Goal: Use online tool/utility: Use online tool/utility

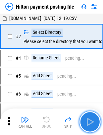
click at [91, 120] on img "button" at bounding box center [90, 121] width 11 height 11
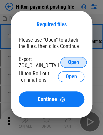
click at [65, 61] on button "Open" at bounding box center [73, 62] width 27 height 11
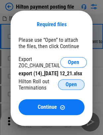
click at [68, 87] on span "Open" at bounding box center [71, 84] width 11 height 5
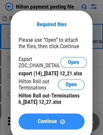
click at [41, 125] on button "Continue" at bounding box center [52, 121] width 66 height 16
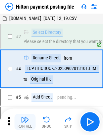
click at [30, 124] on div "Run All" at bounding box center [25, 126] width 15 height 4
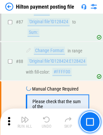
scroll to position [782, 0]
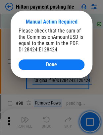
click at [55, 59] on div "Please check that the sum of the CommissionAmountUSD is equal to the sum in the…" at bounding box center [52, 49] width 66 height 42
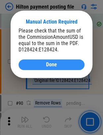
click at [53, 63] on span "Done" at bounding box center [51, 64] width 11 height 5
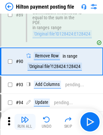
click at [23, 128] on div "Run All" at bounding box center [25, 126] width 15 height 4
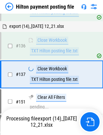
scroll to position [1301, 0]
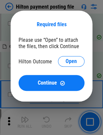
scroll to position [1301, 0]
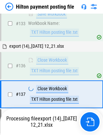
scroll to position [1301, 0]
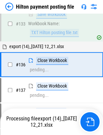
scroll to position [1272, 0]
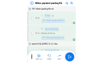
scroll to position [1235, 0]
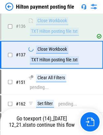
scroll to position [1325, 0]
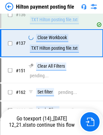
scroll to position [1325, 0]
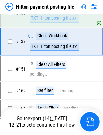
click at [8, 7] on img at bounding box center [9, 7] width 8 height 8
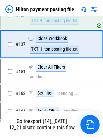
scroll to position [0, 0]
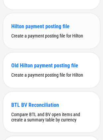
click at [54, 48] on div "Hilton payment posting file Create a payment posting file for Hilton" at bounding box center [51, 30] width 97 height 35
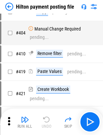
scroll to position [1890, 0]
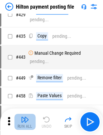
click at [27, 117] on img "button" at bounding box center [25, 119] width 8 height 8
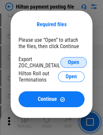
click at [76, 64] on span "Open" at bounding box center [73, 62] width 11 height 5
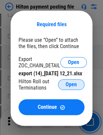
click at [73, 87] on span "Open" at bounding box center [71, 84] width 11 height 5
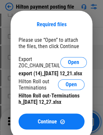
drag, startPoint x: 49, startPoint y: 124, endPoint x: 31, endPoint y: 116, distance: 20.2
click at [49, 124] on button "Continue" at bounding box center [52, 121] width 66 height 16
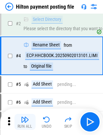
click at [25, 122] on img "button" at bounding box center [25, 119] width 8 height 8
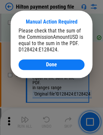
scroll to position [782, 0]
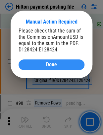
click at [72, 67] on div "Done" at bounding box center [52, 64] width 50 height 5
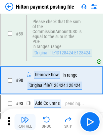
scroll to position [828, 0]
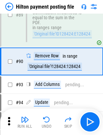
drag, startPoint x: 23, startPoint y: 121, endPoint x: 26, endPoint y: 118, distance: 3.8
click at [23, 121] on img "button" at bounding box center [25, 119] width 8 height 8
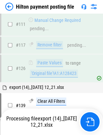
scroll to position [1061, 0]
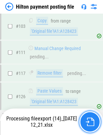
click at [91, 124] on img "button" at bounding box center [90, 121] width 9 height 9
click at [90, 123] on img "button" at bounding box center [90, 121] width 9 height 9
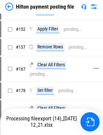
scroll to position [1127, 0]
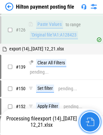
click at [92, 121] on img "button" at bounding box center [90, 121] width 9 height 9
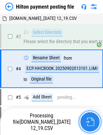
click at [89, 124] on img "button" at bounding box center [90, 121] width 9 height 9
click at [90, 123] on img "button" at bounding box center [90, 121] width 9 height 9
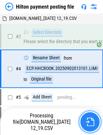
click at [92, 118] on img "button" at bounding box center [90, 121] width 9 height 9
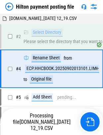
click at [62, 73] on div "ECP.HHCBOOK.20250902013101.LIMI" at bounding box center [62, 69] width 74 height 8
click at [77, 44] on div "Select Directory Please select the directory that you want to save TXT Hilton p…" at bounding box center [91, 37] width 134 height 16
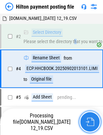
click at [90, 125] on img "button" at bounding box center [90, 121] width 9 height 9
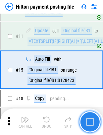
scroll to position [155, 0]
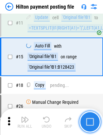
click at [90, 122] on img "button" at bounding box center [90, 122] width 8 height 8
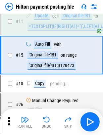
scroll to position [164, 0]
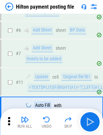
scroll to position [161, 0]
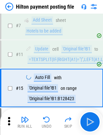
scroll to position [161, 0]
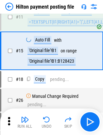
click at [14, 5] on div "Hilton payment posting file" at bounding box center [39, 7] width 69 height 8
click at [11, 6] on img at bounding box center [9, 7] width 8 height 8
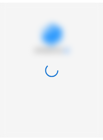
scroll to position [0, 0]
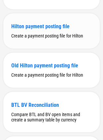
click at [48, 30] on div "Hilton payment posting file" at bounding box center [51, 26] width 81 height 6
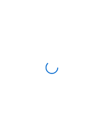
scroll to position [0, 0]
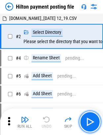
click at [86, 127] on button "button" at bounding box center [89, 121] width 21 height 21
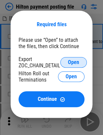
click at [71, 64] on span "Open" at bounding box center [73, 62] width 11 height 5
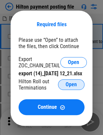
click at [61, 90] on button "Open" at bounding box center [71, 84] width 27 height 11
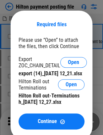
click at [63, 121] on button "Continue" at bounding box center [52, 121] width 66 height 16
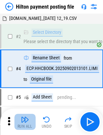
click at [30, 123] on button "Run All" at bounding box center [24, 122] width 21 height 16
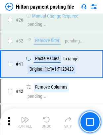
scroll to position [258, 0]
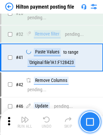
click at [92, 123] on img "button" at bounding box center [90, 122] width 8 height 8
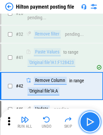
scroll to position [286, 0]
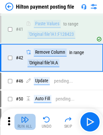
click at [29, 119] on button "Run All" at bounding box center [24, 122] width 21 height 16
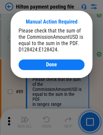
scroll to position [782, 0]
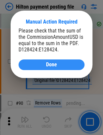
click at [54, 64] on span "Done" at bounding box center [51, 64] width 11 height 5
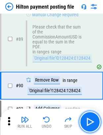
scroll to position [828, 0]
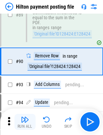
click at [30, 121] on button "Run All" at bounding box center [24, 122] width 21 height 16
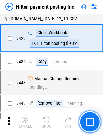
scroll to position [2593, 0]
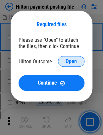
click at [67, 63] on span "Open" at bounding box center [71, 61] width 11 height 5
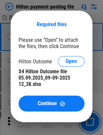
click at [55, 101] on span "Continue" at bounding box center [47, 103] width 19 height 5
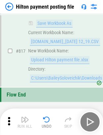
scroll to position [3902, 0]
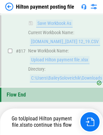
scroll to position [3902, 0]
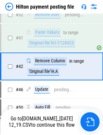
scroll to position [286, 0]
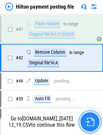
click at [89, 126] on img "button" at bounding box center [90, 121] width 9 height 9
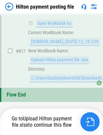
scroll to position [3902, 0]
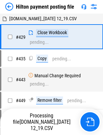
scroll to position [2593, 0]
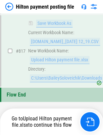
scroll to position [3902, 0]
